Goal: Transaction & Acquisition: Purchase product/service

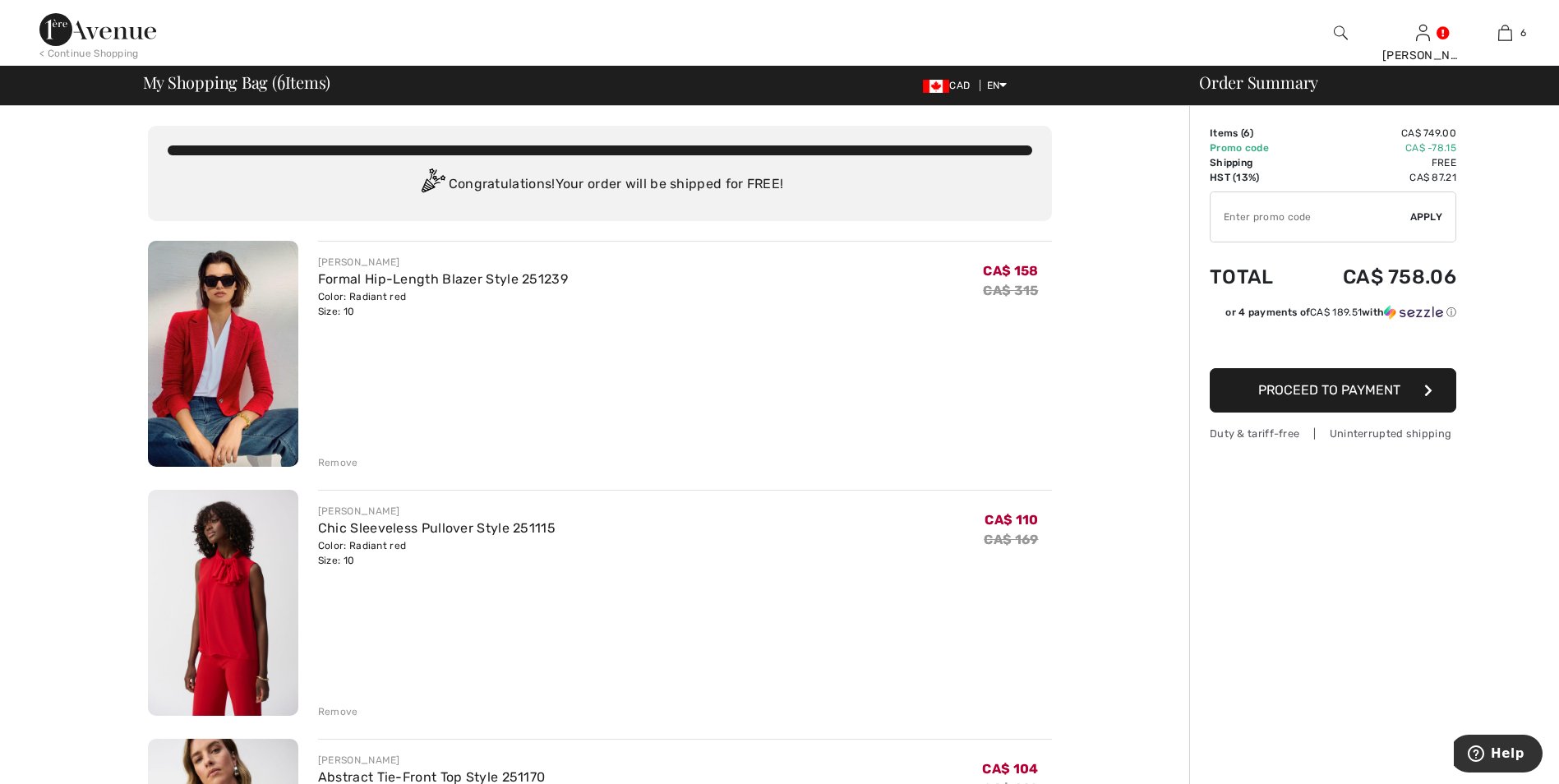
click at [1278, 223] on input "TEXT" at bounding box center [1311, 216] width 200 height 49
type input "EXTRA15"
click at [1422, 220] on span "Apply" at bounding box center [1427, 216] width 33 height 15
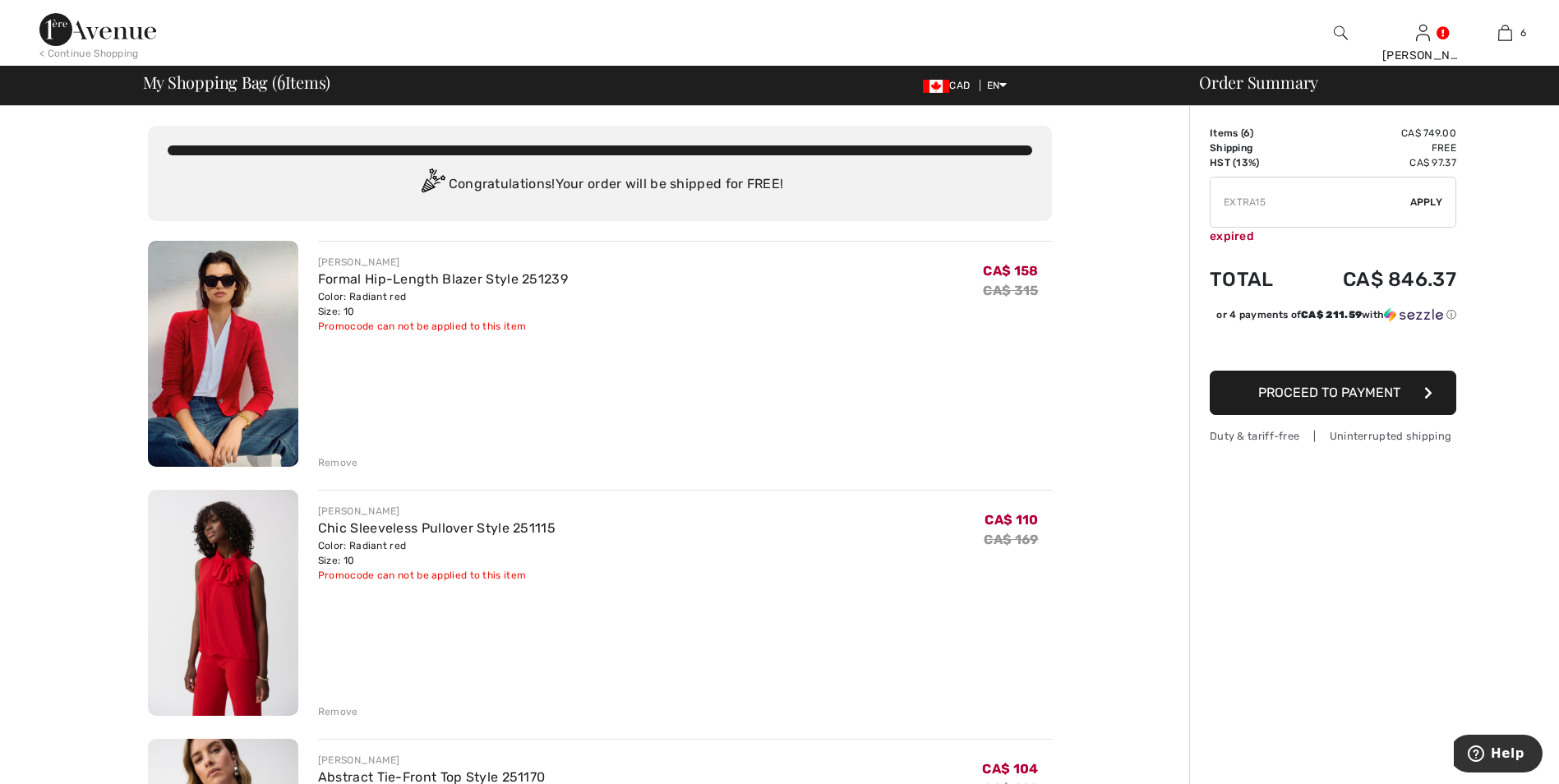
click at [1421, 198] on span "Apply" at bounding box center [1427, 202] width 33 height 15
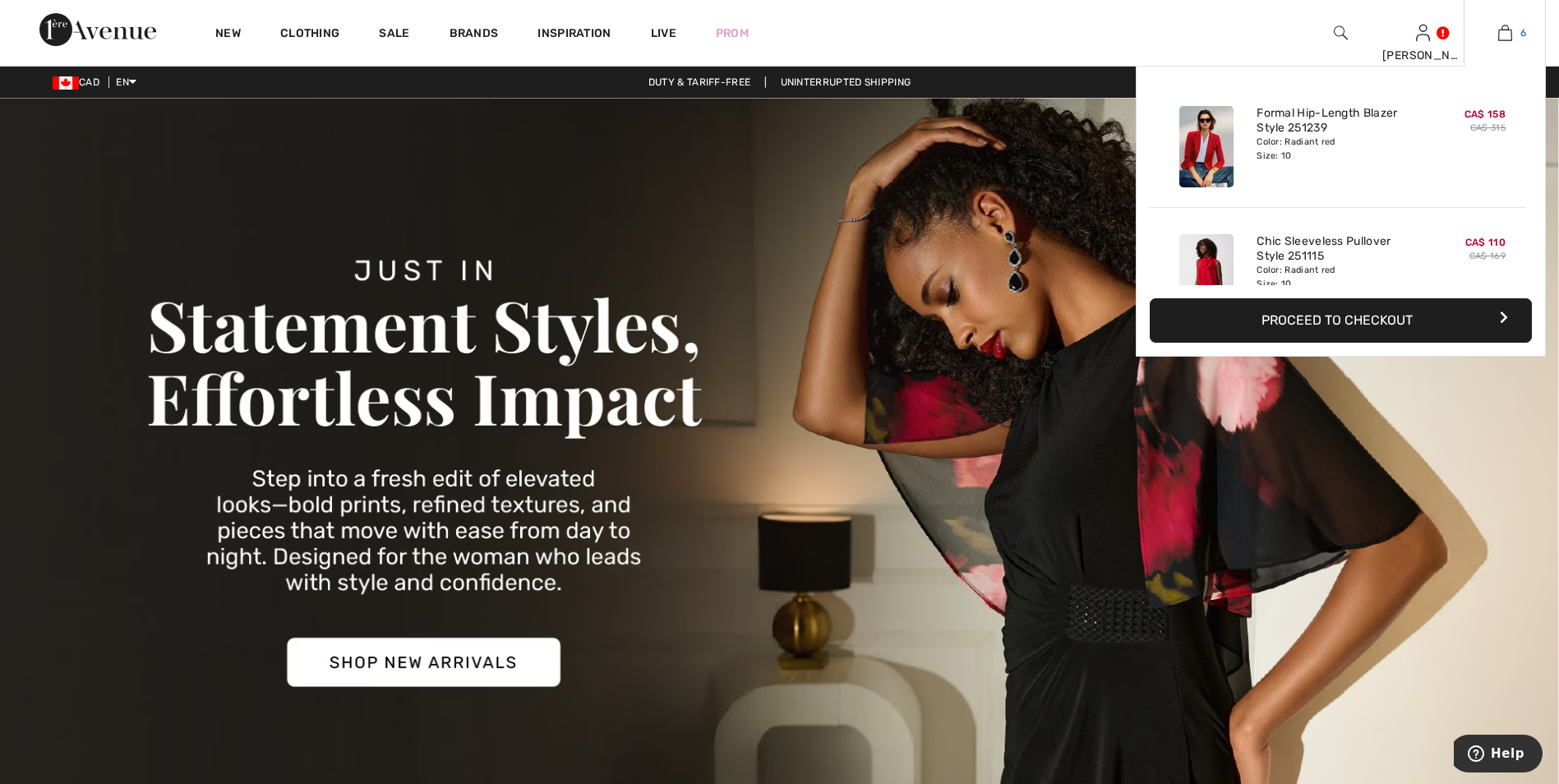
click at [1496, 32] on link "6" at bounding box center [1505, 33] width 80 height 20
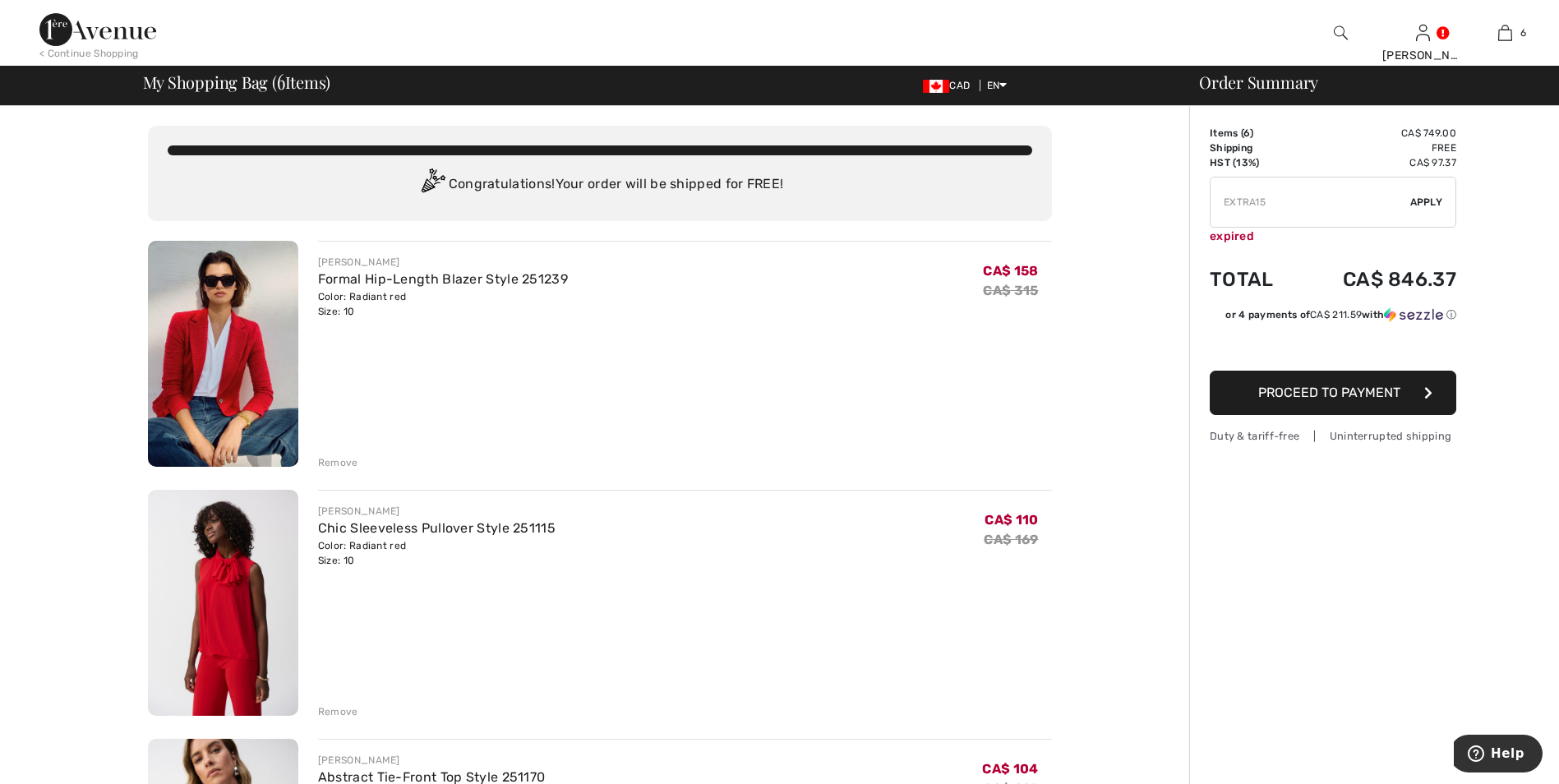
click at [1425, 201] on span "Apply" at bounding box center [1427, 202] width 33 height 15
click at [1298, 196] on input "TEXT" at bounding box center [1311, 202] width 200 height 49
type input "E"
click at [1442, 201] on span "Apply" at bounding box center [1427, 202] width 33 height 15
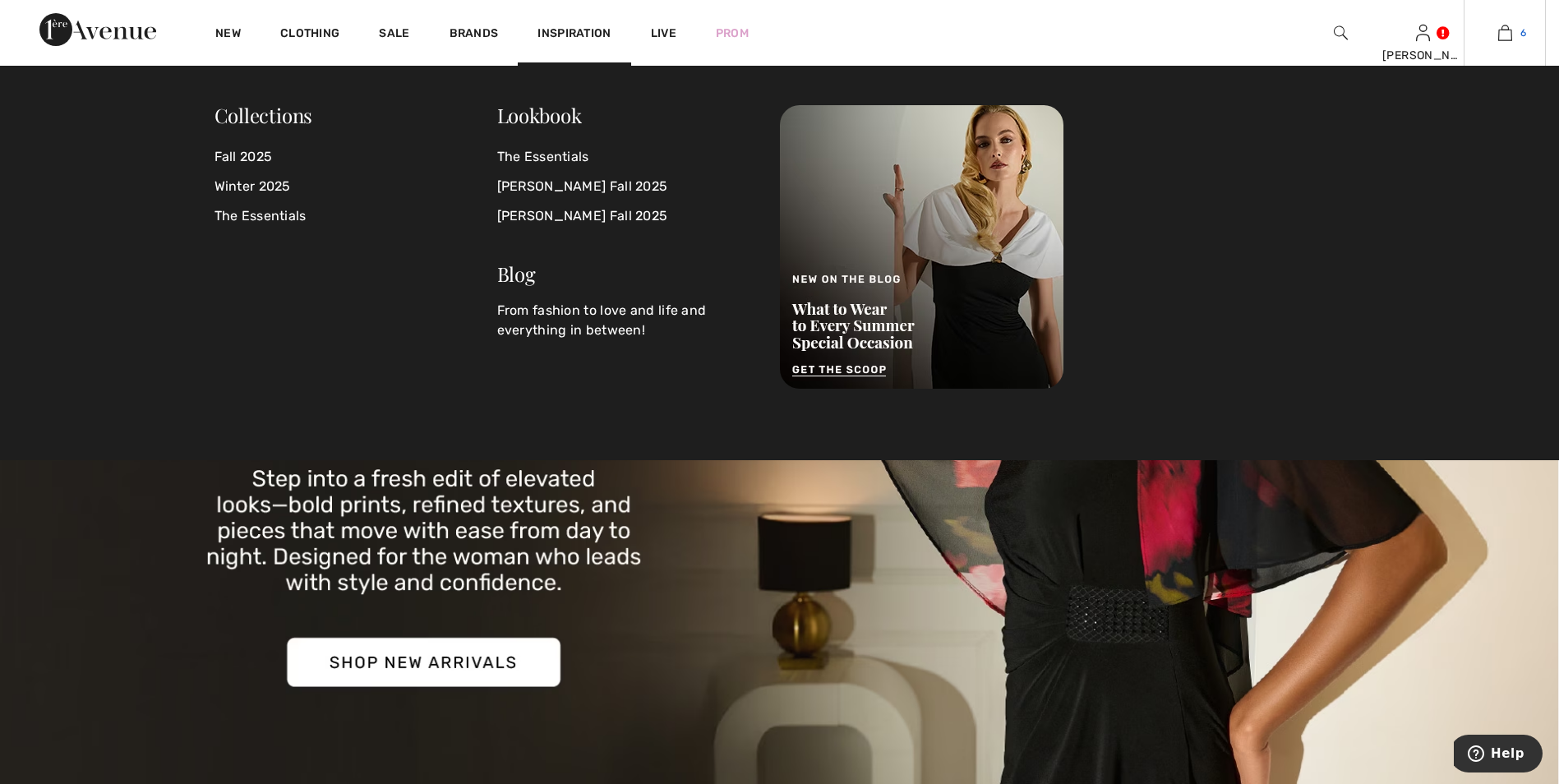
click at [1505, 35] on img at bounding box center [1506, 33] width 14 height 20
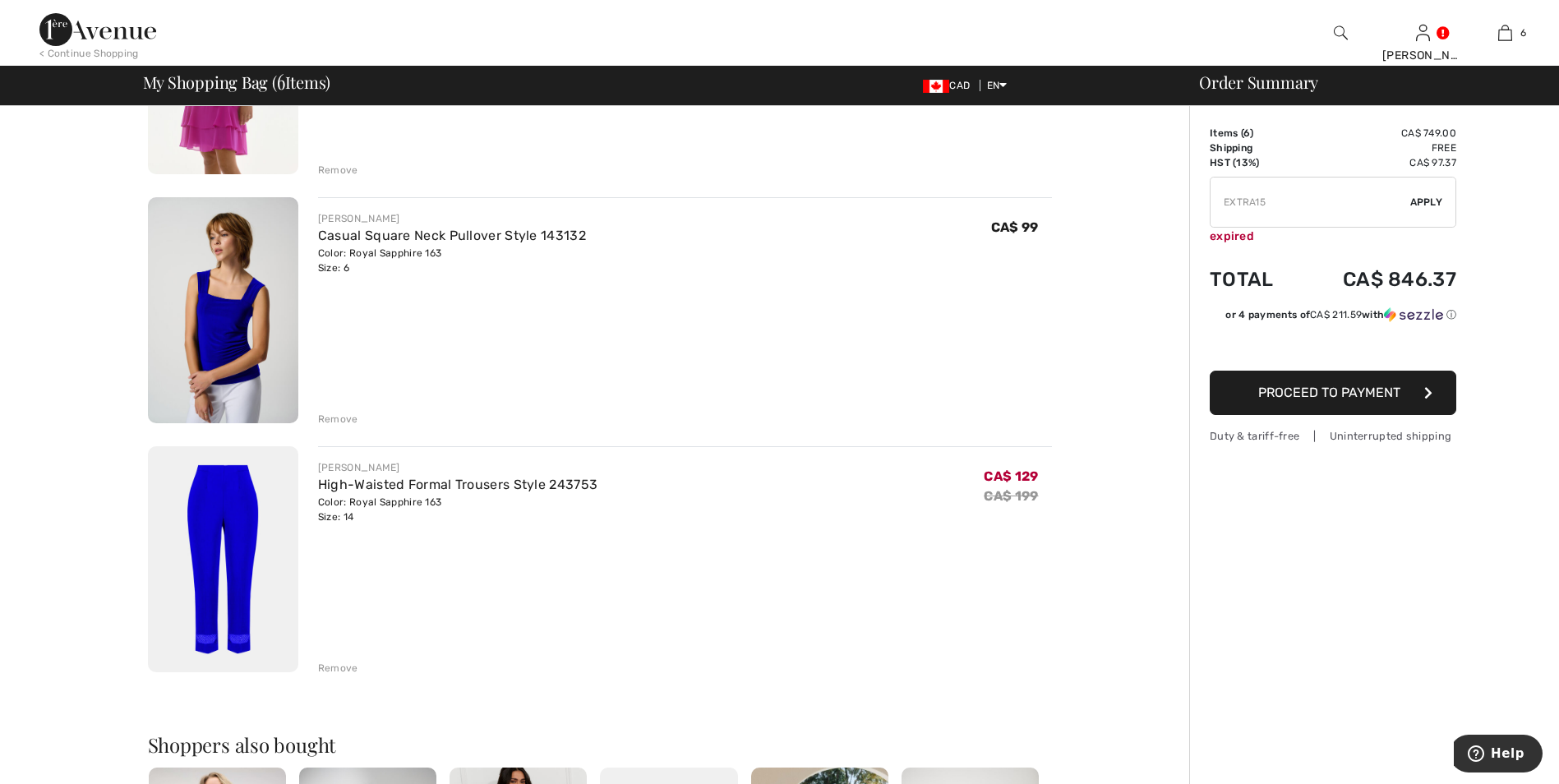
scroll to position [1069, 0]
